Goal: Task Accomplishment & Management: Manage account settings

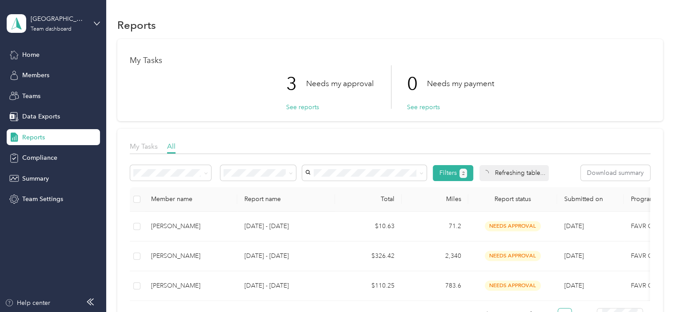
scroll to position [44, 0]
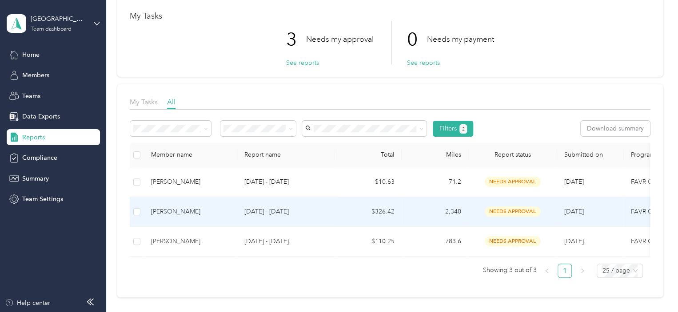
click at [331, 209] on td "[DATE] - [DATE]" at bounding box center [286, 212] width 98 height 30
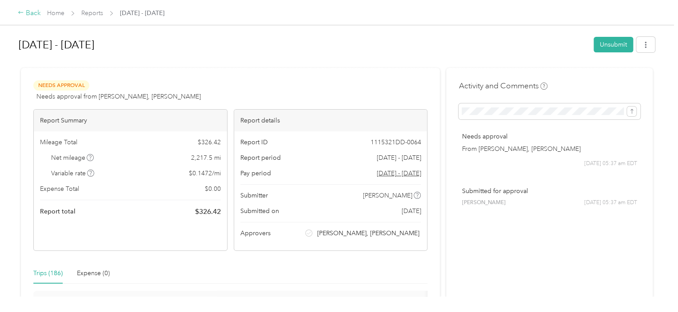
click at [30, 13] on div "Back" at bounding box center [29, 13] width 23 height 11
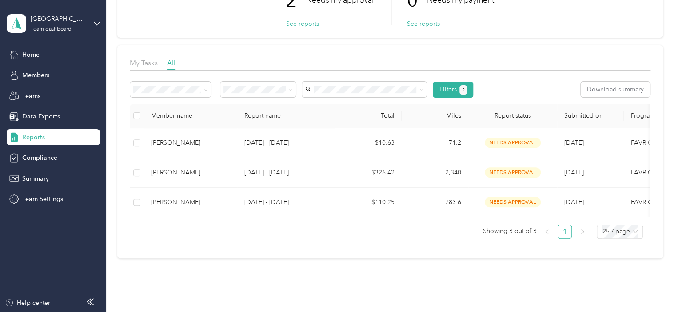
scroll to position [89, 0]
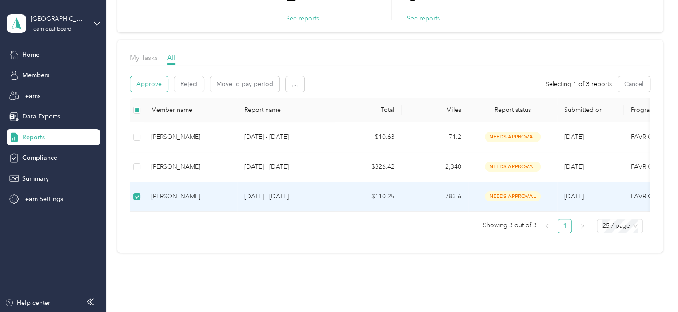
click at [163, 83] on button "Approve" at bounding box center [149, 84] width 38 height 16
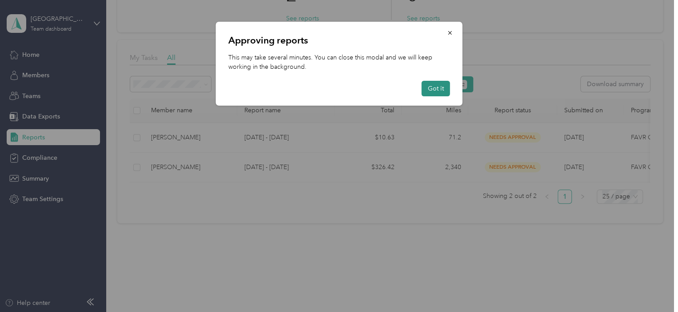
click at [442, 83] on button "Got it" at bounding box center [436, 89] width 28 height 16
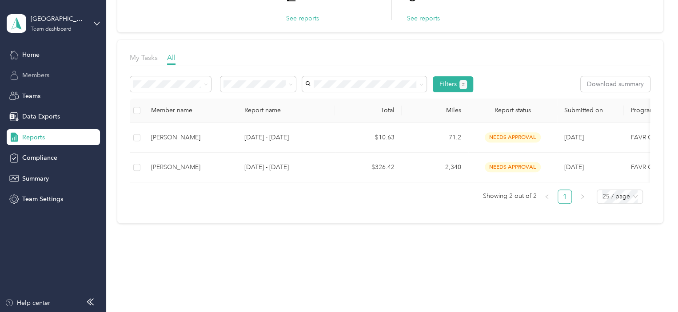
click at [49, 78] on div "Members" at bounding box center [53, 76] width 93 height 16
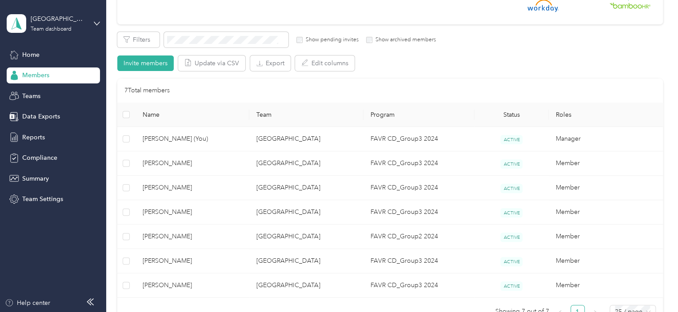
scroll to position [222, 0]
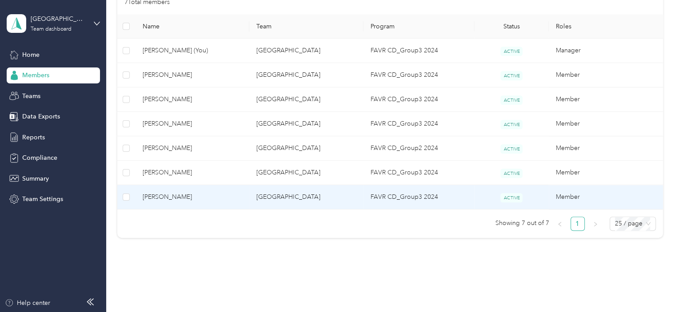
click at [159, 197] on span "[PERSON_NAME]" at bounding box center [193, 197] width 100 height 10
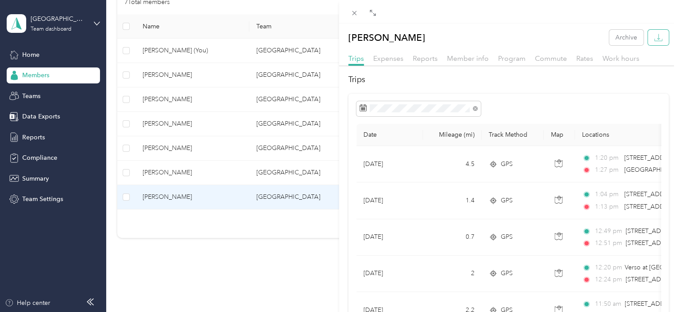
click at [654, 38] on icon "button" at bounding box center [658, 37] width 8 height 8
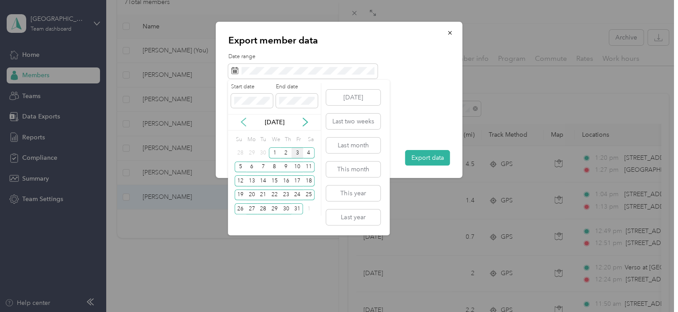
click at [241, 120] on icon at bounding box center [243, 122] width 9 height 9
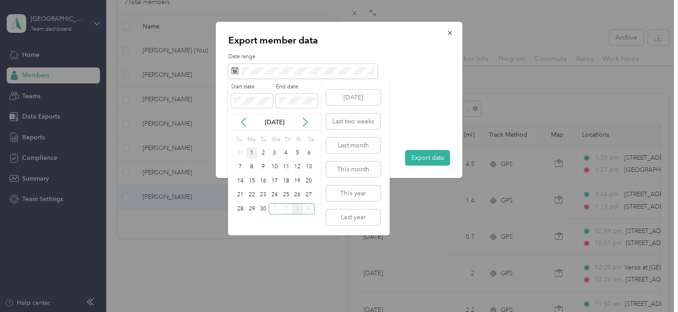
click at [253, 151] on div "1" at bounding box center [252, 152] width 12 height 11
click at [261, 207] on div "30" at bounding box center [263, 208] width 12 height 11
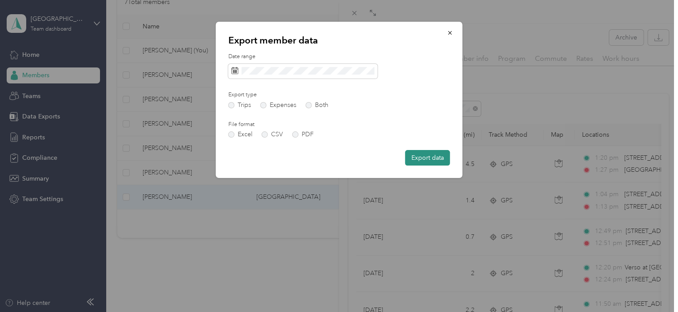
click at [418, 155] on button "Export data" at bounding box center [427, 158] width 45 height 16
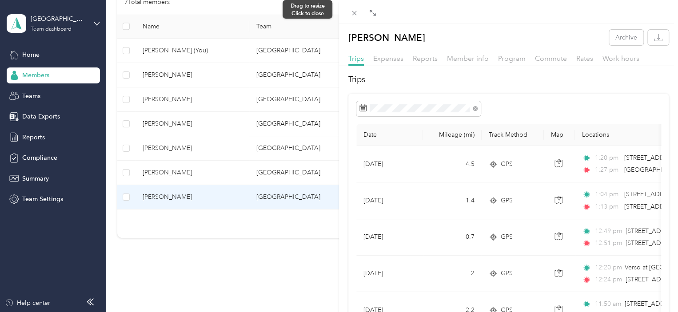
click at [336, 7] on div at bounding box center [336, 156] width 6 height 312
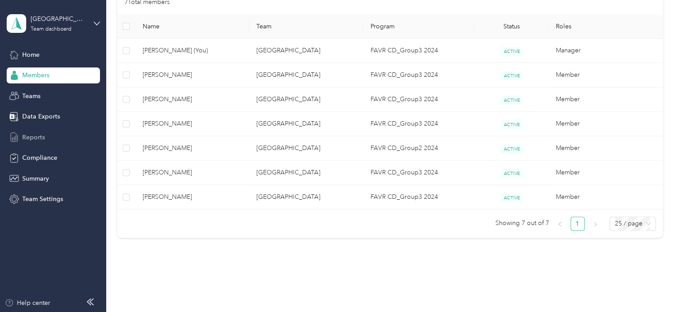
click at [40, 136] on span "Reports" at bounding box center [33, 137] width 23 height 9
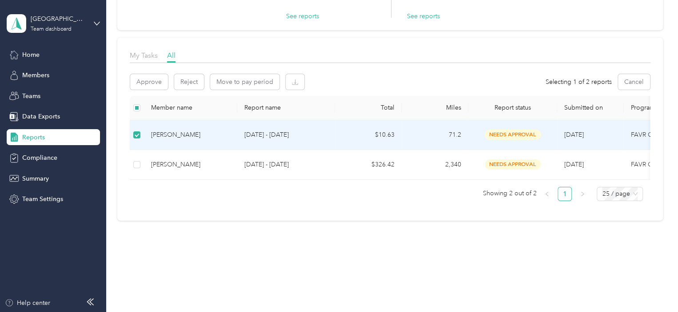
scroll to position [97, 0]
click at [152, 76] on button "Approve" at bounding box center [149, 82] width 38 height 16
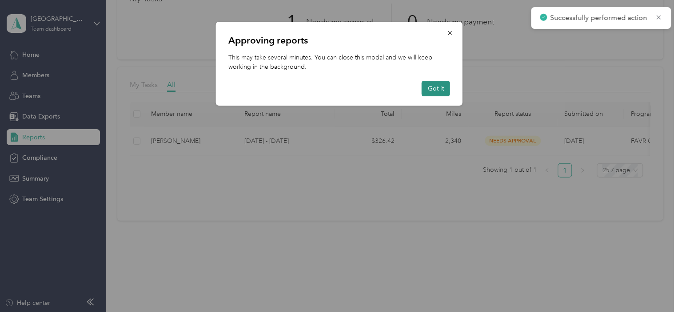
scroll to position [68, 0]
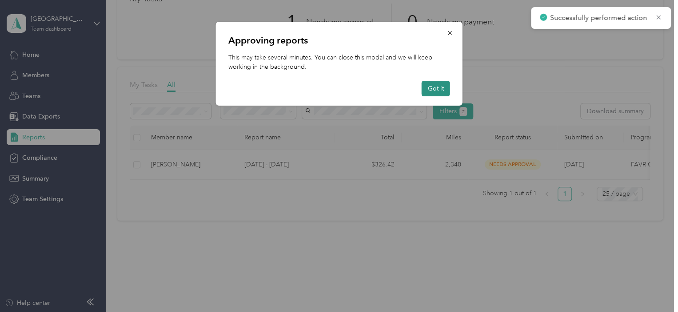
click at [441, 88] on button "Got it" at bounding box center [436, 89] width 28 height 16
